Goal: Navigation & Orientation: Find specific page/section

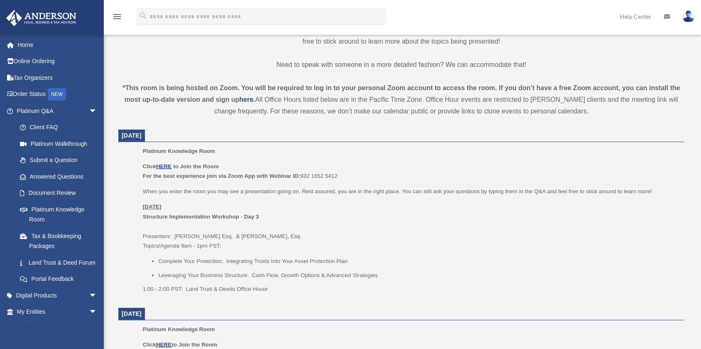
scroll to position [248, 0]
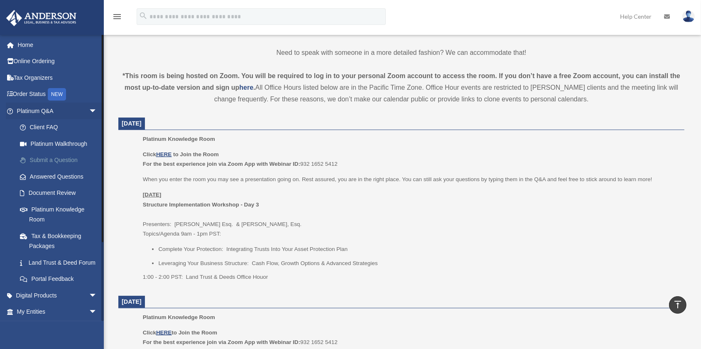
click at [49, 169] on link "Submit a Question" at bounding box center [61, 160] width 98 height 17
click at [34, 246] on link "Tax & Bookkeeping Packages" at bounding box center [61, 241] width 98 height 27
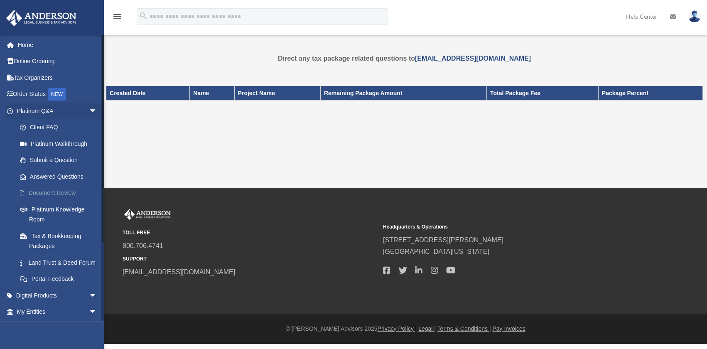
click at [68, 202] on link "Document Review" at bounding box center [61, 193] width 98 height 17
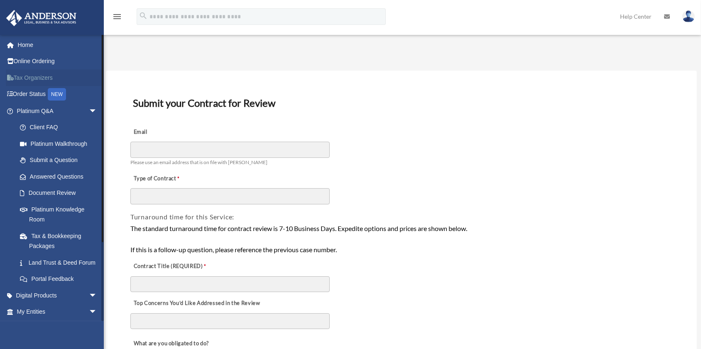
click at [40, 75] on link "Tax Organizers" at bounding box center [58, 77] width 104 height 17
